Goal: Find specific page/section

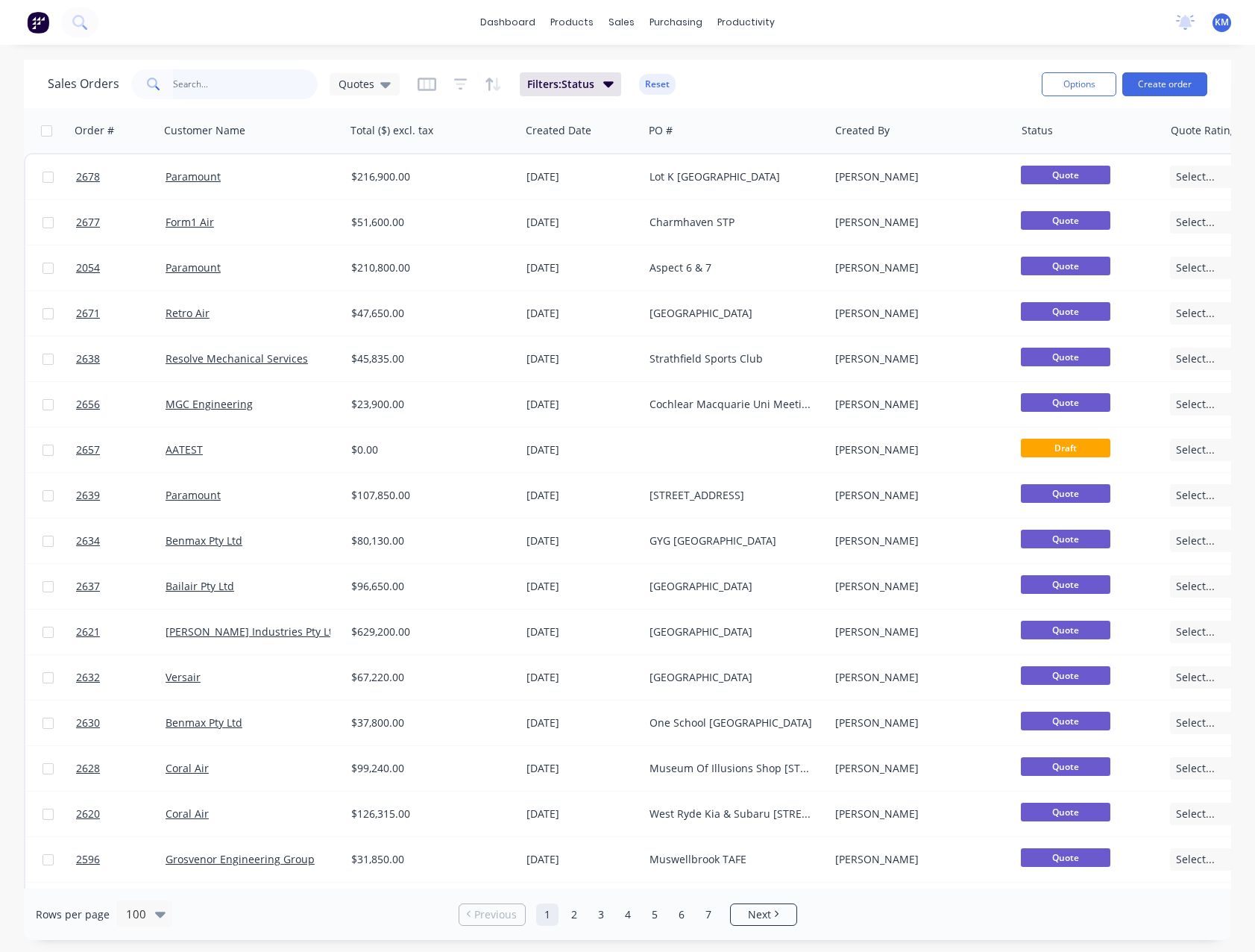
click at [250, 88] on input "text" at bounding box center [246, 84] width 146 height 29
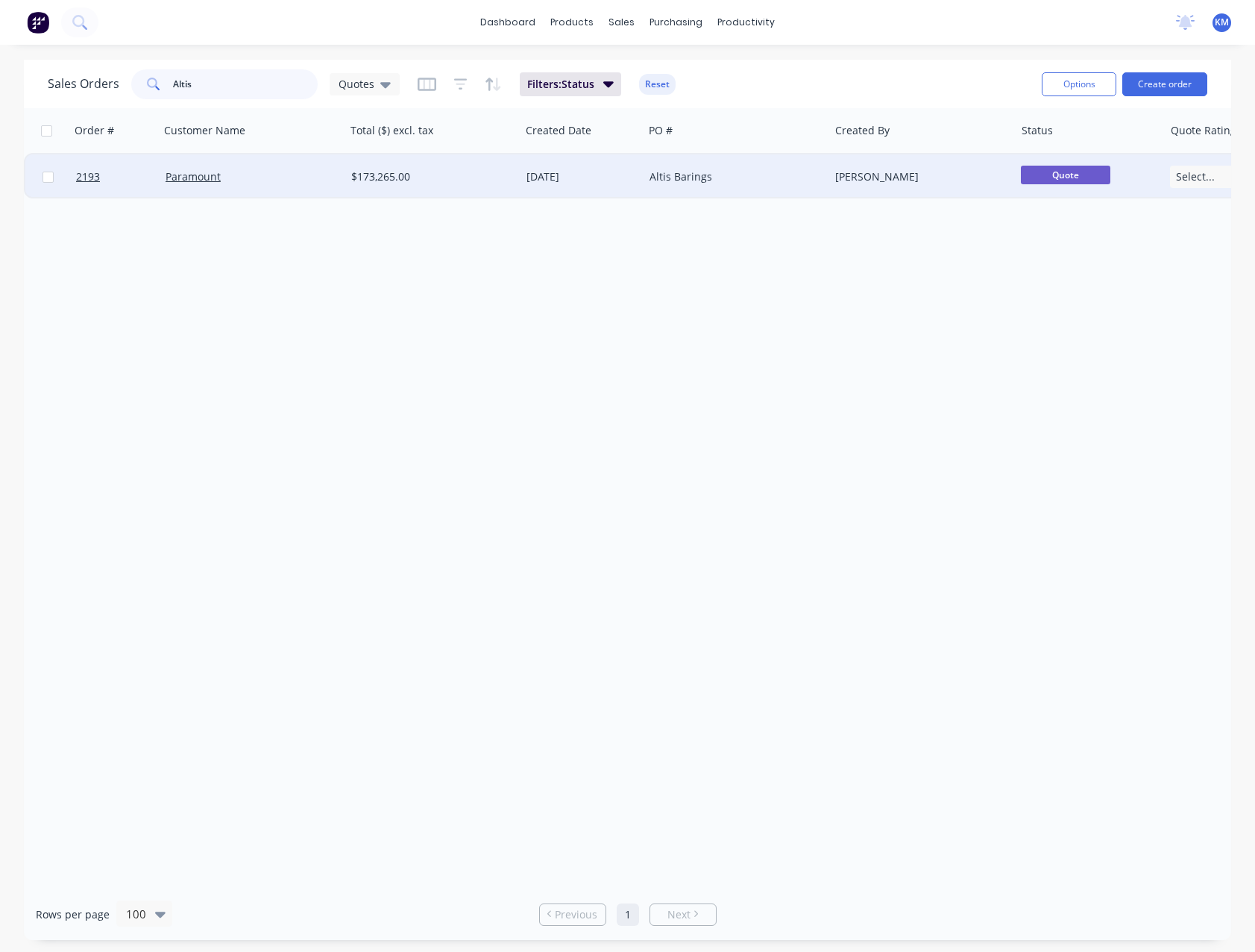
type input "Altis"
click at [517, 172] on div "$173,265.00" at bounding box center [433, 176] width 175 height 45
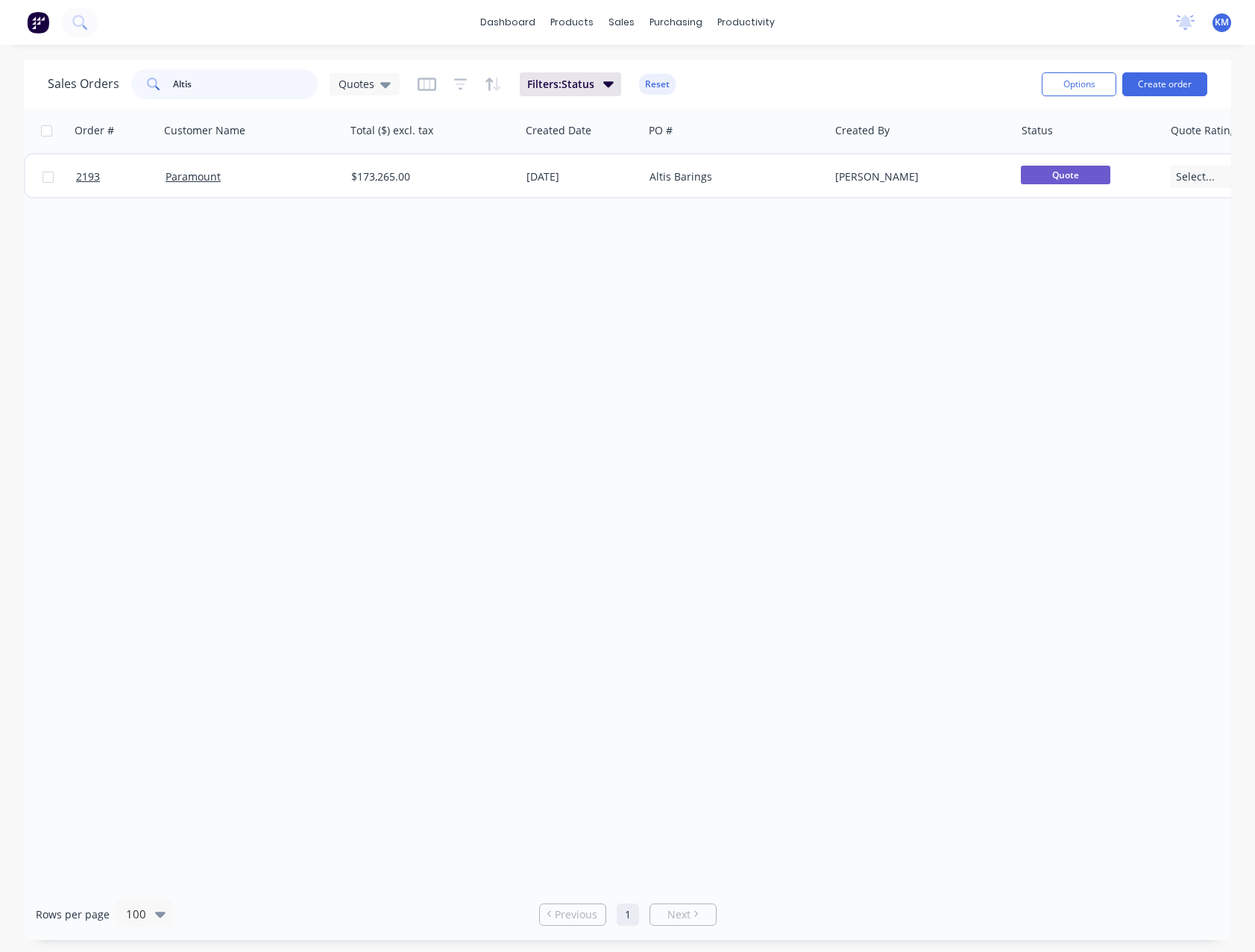
click at [224, 81] on input "Altis" at bounding box center [246, 84] width 146 height 29
type input "A"
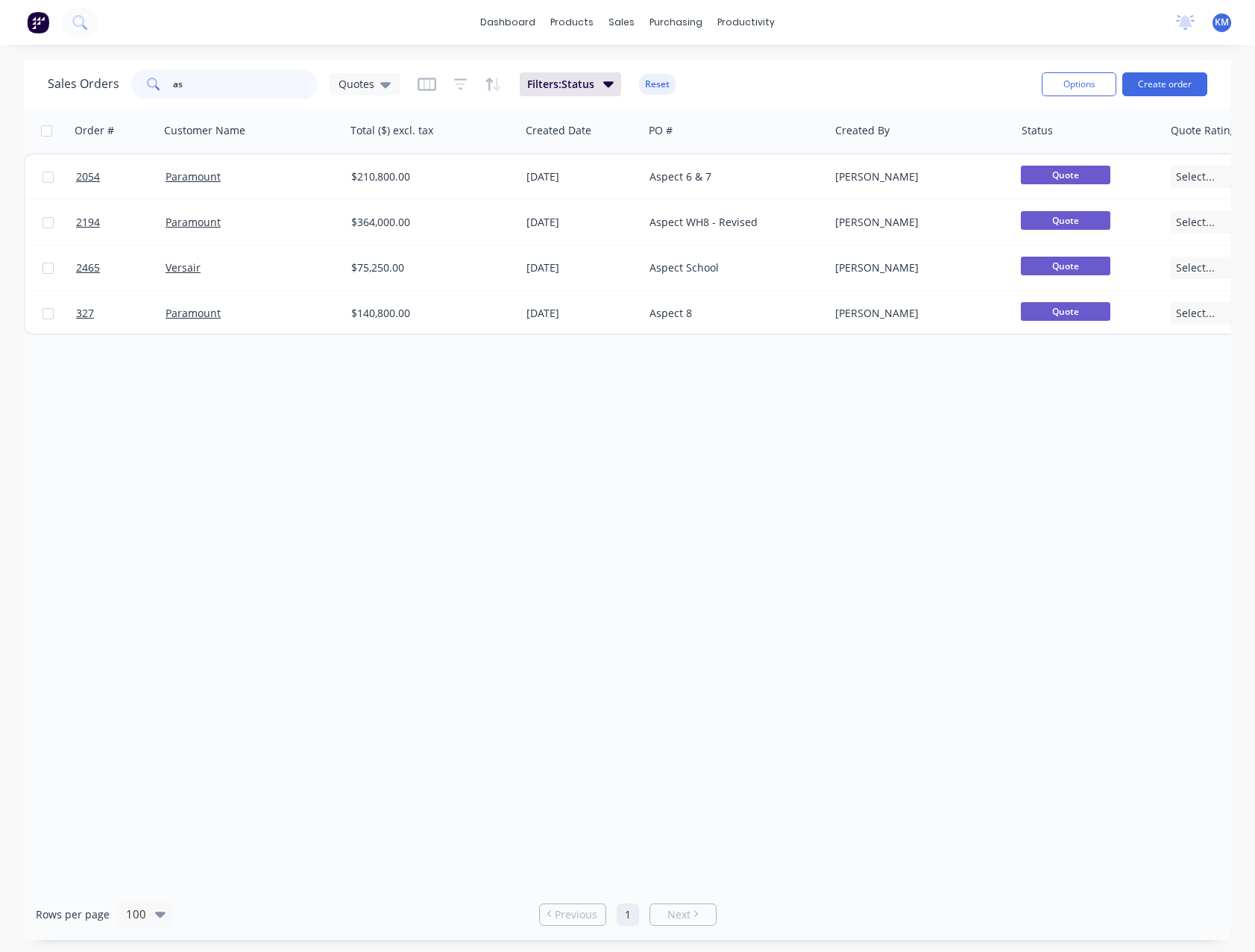
type input "a"
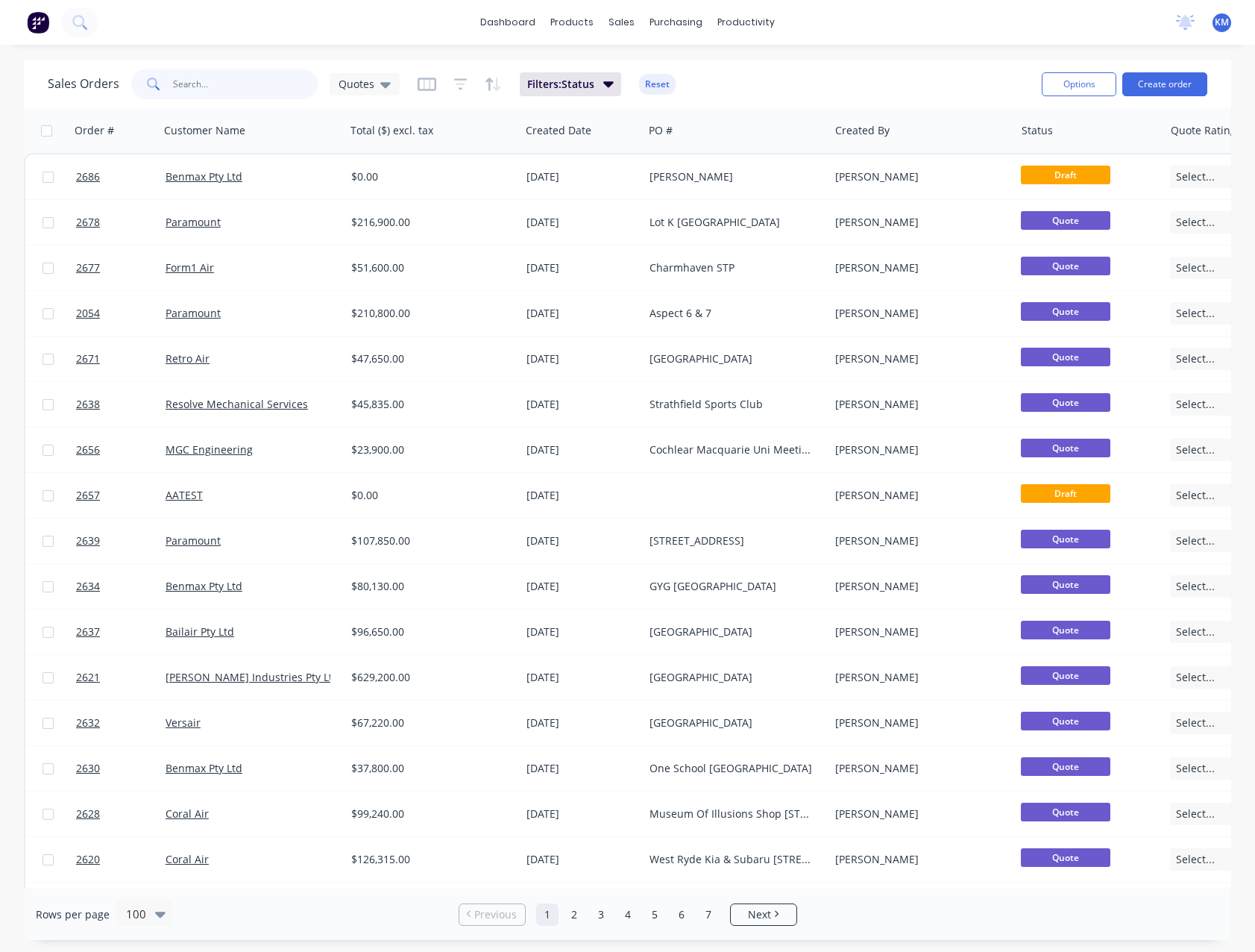
click at [222, 82] on input "text" at bounding box center [246, 84] width 146 height 29
type input "strathfield"
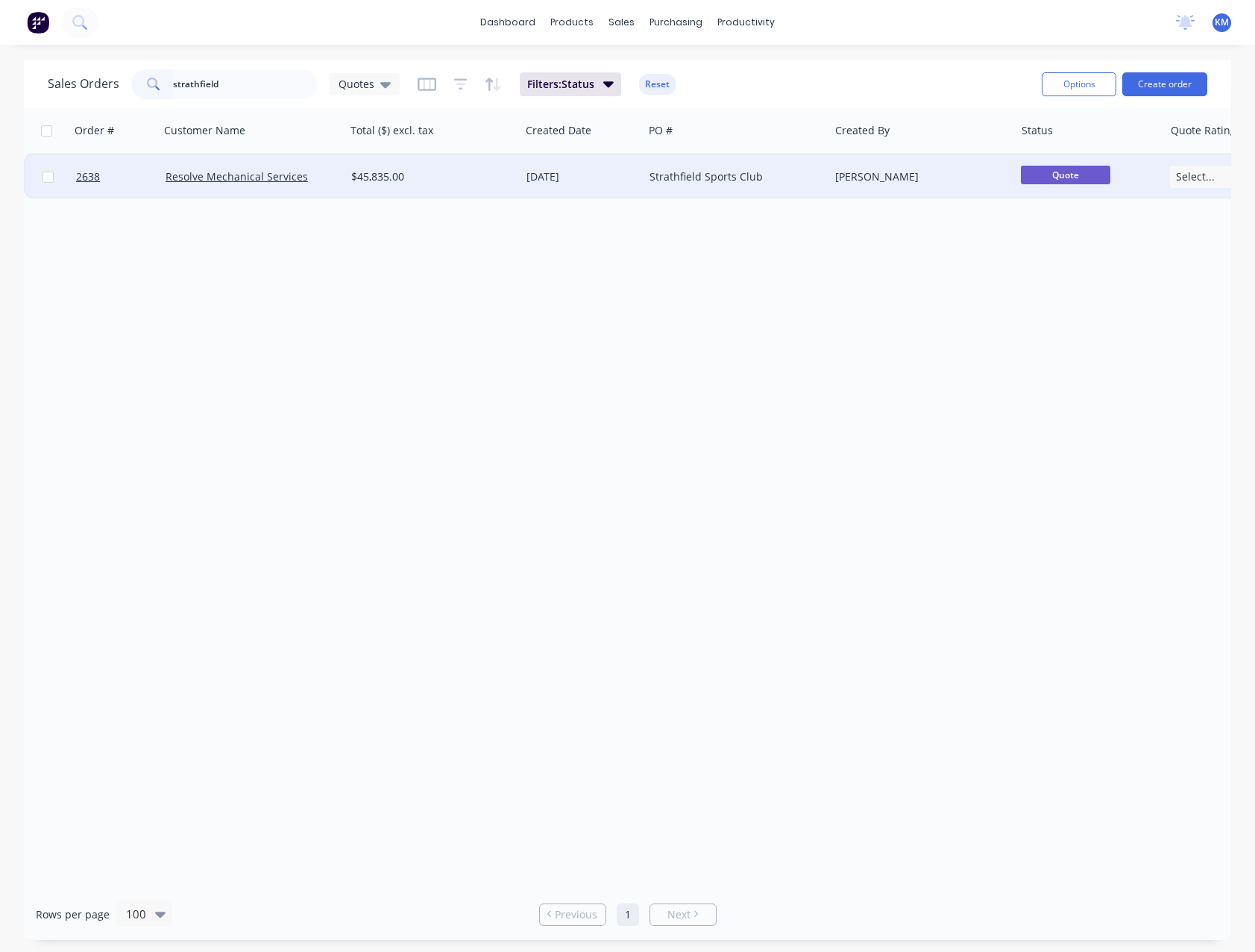
click at [304, 172] on div "Resolve Mechanical Services" at bounding box center [248, 177] width 165 height 15
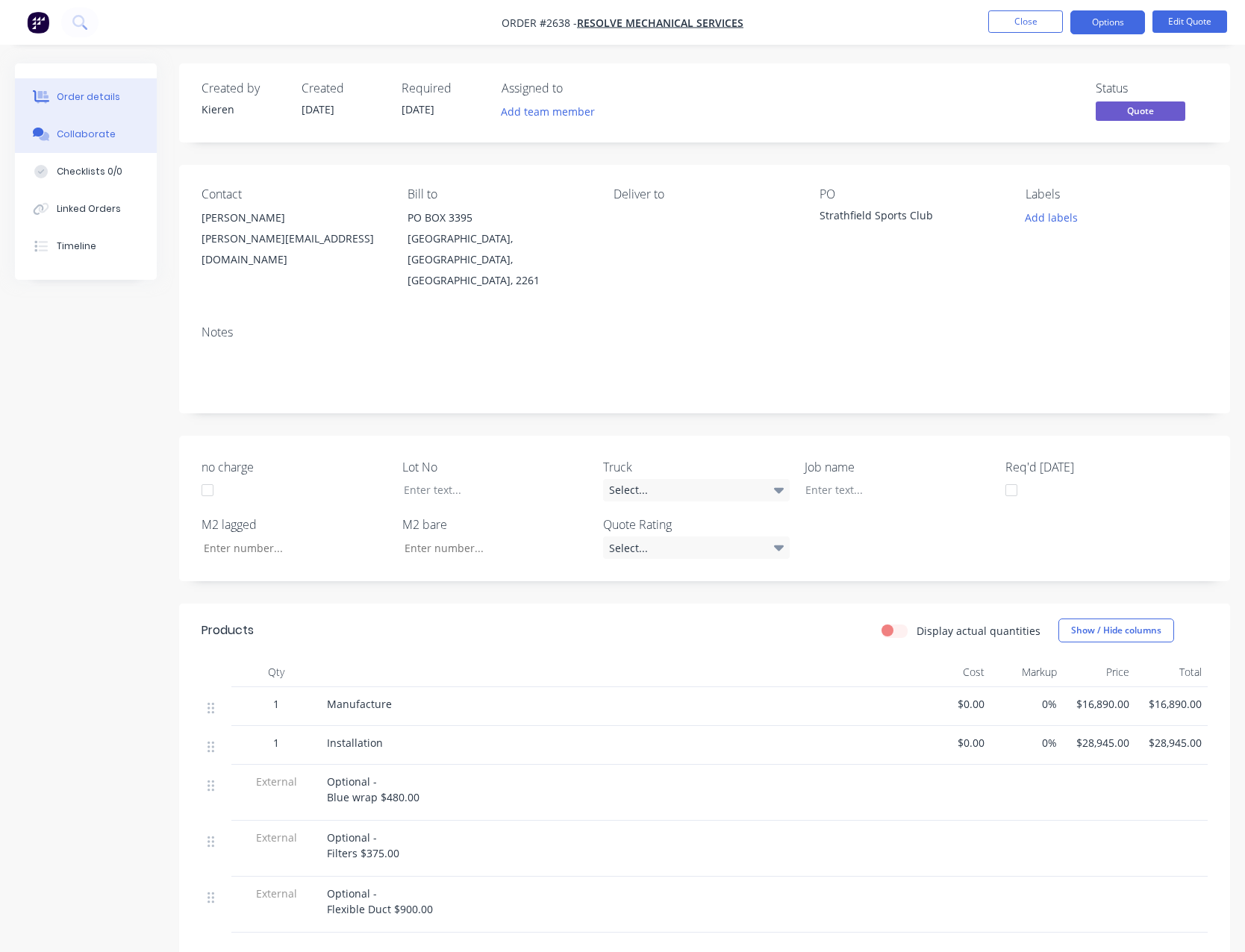
click at [89, 127] on button "Collaborate" at bounding box center [86, 134] width 142 height 37
